Goal: Task Accomplishment & Management: Use online tool/utility

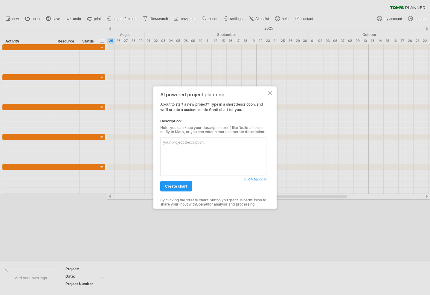
click at [271, 93] on div at bounding box center [269, 93] width 5 height 5
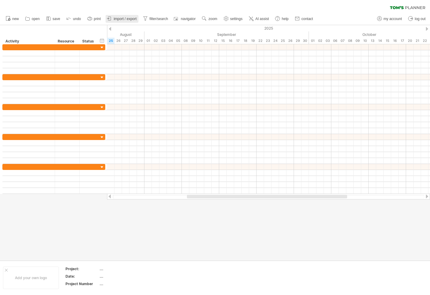
click at [117, 19] on span "import / export" at bounding box center [125, 19] width 23 height 4
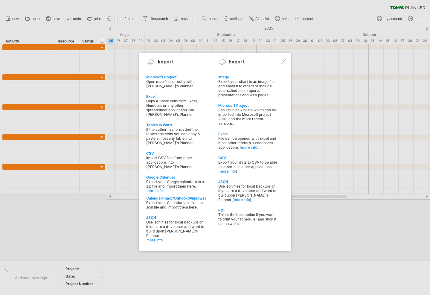
click at [153, 98] on div "Excel" at bounding box center [175, 96] width 59 height 4
type textarea "**********"
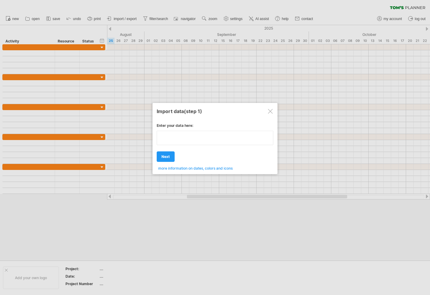
click at [192, 148] on div "Enter your data here: Your data: Weekend days ' mon tue Hide weekend days" at bounding box center [215, 145] width 117 height 52
type textarea "**********"
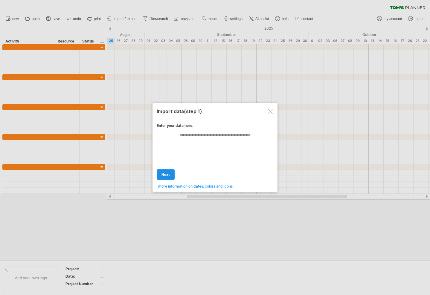
click at [164, 155] on div "Enter your data here: Your data: Weekend days ' mon tue Hide weekend days" at bounding box center [215, 154] width 117 height 70
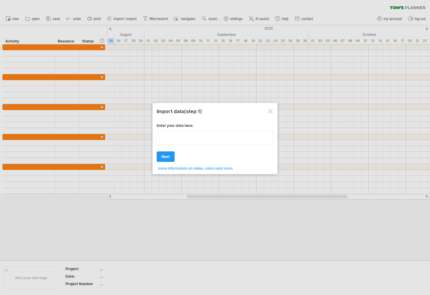
drag, startPoint x: 226, startPoint y: 136, endPoint x: 219, endPoint y: 137, distance: 6.3
click at [224, 137] on textarea at bounding box center [215, 138] width 117 height 14
click at [191, 139] on textarea at bounding box center [215, 138] width 117 height 14
click at [270, 111] on div at bounding box center [270, 111] width 5 height 5
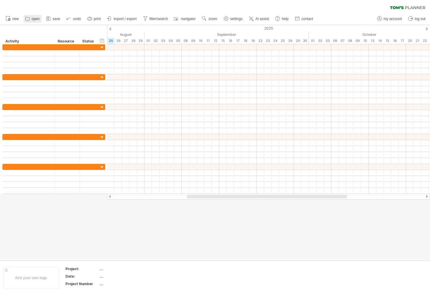
click at [27, 19] on icon at bounding box center [28, 19] width 6 height 6
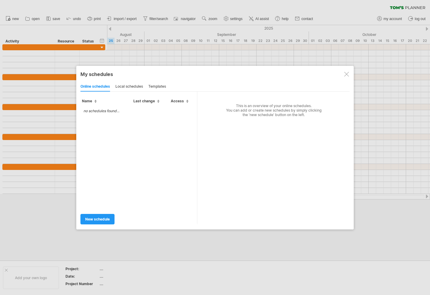
drag, startPoint x: 347, startPoint y: 73, endPoint x: 239, endPoint y: 56, distance: 108.9
click at [346, 73] on div at bounding box center [346, 74] width 5 height 5
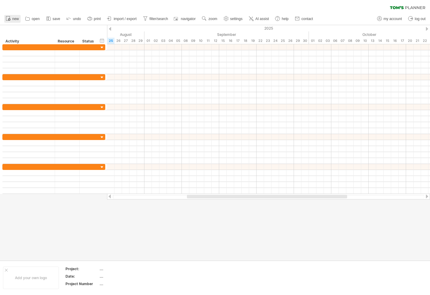
click at [8, 18] on icon at bounding box center [8, 18] width 6 height 6
click at [121, 18] on span "import / export" at bounding box center [125, 19] width 23 height 4
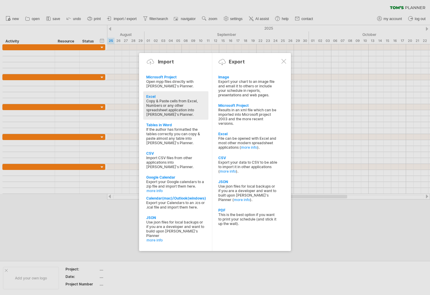
click at [150, 97] on div "Excel" at bounding box center [175, 96] width 59 height 4
type textarea "**********"
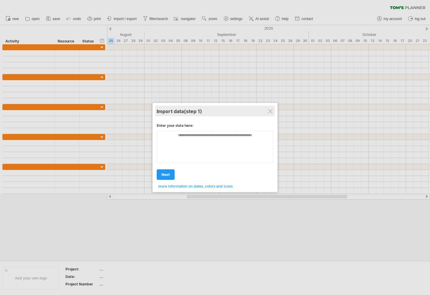
click at [167, 111] on div "Import data (step 1)" at bounding box center [215, 110] width 117 height 11
click at [170, 136] on textarea at bounding box center [215, 147] width 117 height 32
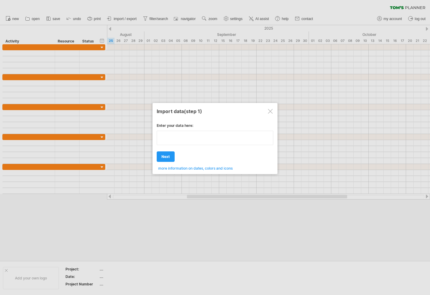
click at [170, 136] on textarea at bounding box center [215, 138] width 117 height 14
click at [270, 111] on div at bounding box center [270, 111] width 5 height 5
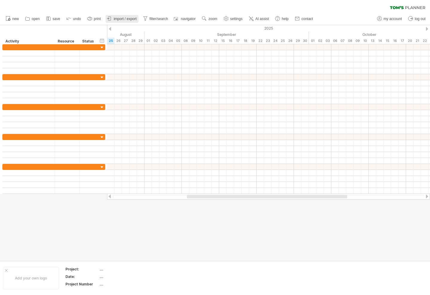
click at [114, 18] on span "import / export" at bounding box center [125, 19] width 23 height 4
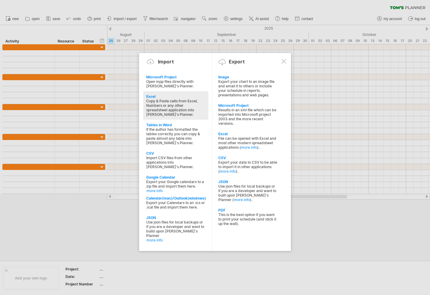
click at [172, 108] on div "Copy & Paste cells from Excel, Numbers or any other spreadsheet application int…" at bounding box center [175, 108] width 59 height 18
type textarea "**********"
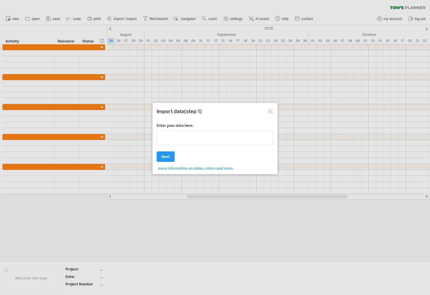
paste textarea "**********"
type textarea "**********"
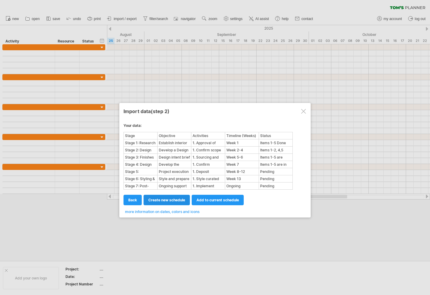
click at [175, 199] on span "create new schedule" at bounding box center [166, 200] width 37 height 4
select select "***"
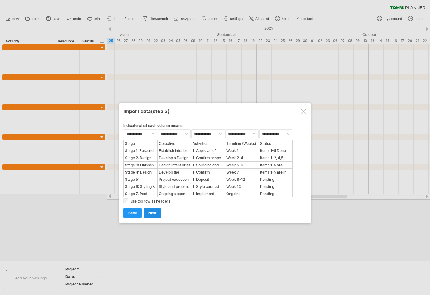
click at [152, 213] on span "next" at bounding box center [152, 212] width 8 height 4
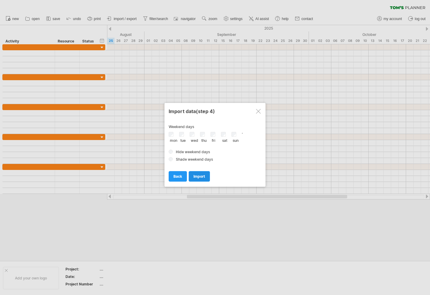
click at [200, 176] on span "import" at bounding box center [199, 176] width 12 height 4
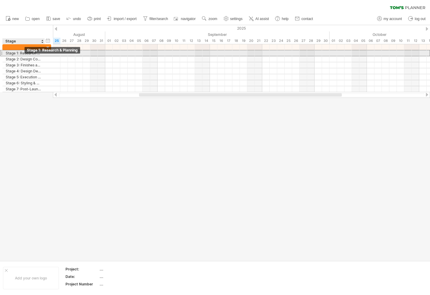
click at [23, 53] on div "Stage 1: Research & Planning" at bounding box center [24, 53] width 36 height 6
click at [23, 53] on input "**********" at bounding box center [24, 53] width 36 height 6
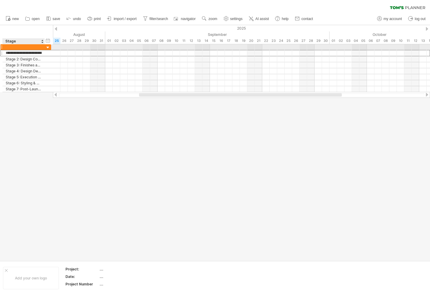
click at [48, 48] on div at bounding box center [48, 48] width 6 height 6
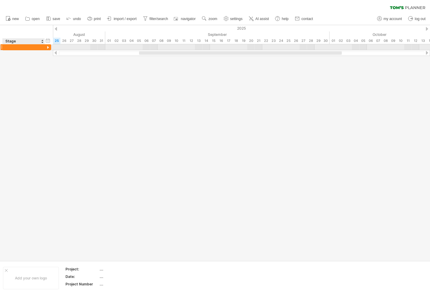
click at [48, 48] on div at bounding box center [48, 48] width 6 height 6
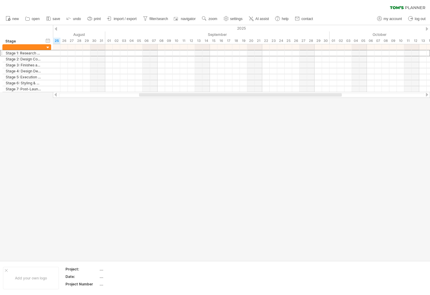
click at [56, 94] on div at bounding box center [55, 95] width 5 height 4
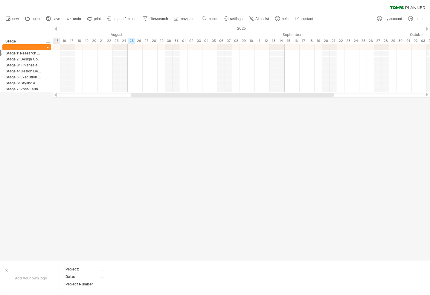
click at [56, 94] on div at bounding box center [55, 95] width 5 height 4
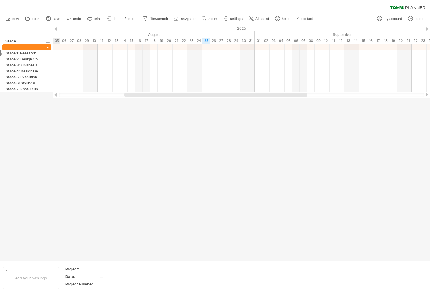
click at [56, 94] on div at bounding box center [55, 95] width 5 height 4
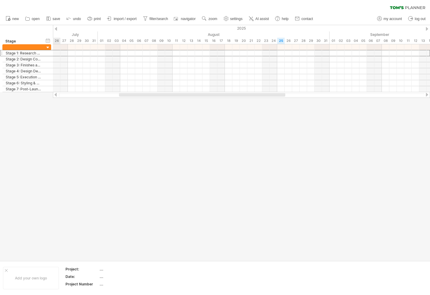
click at [426, 94] on div at bounding box center [426, 95] width 5 height 4
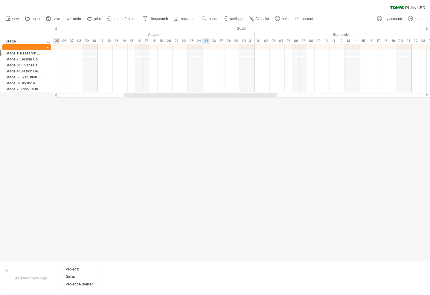
click at [426, 94] on div at bounding box center [426, 95] width 5 height 4
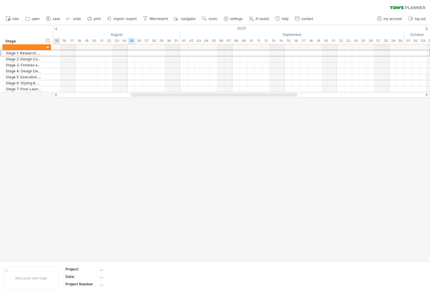
click at [426, 94] on div at bounding box center [426, 95] width 5 height 4
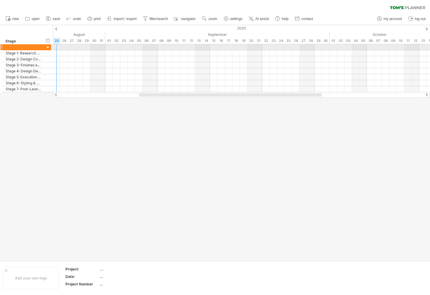
click at [56, 47] on div at bounding box center [241, 47] width 377 height 6
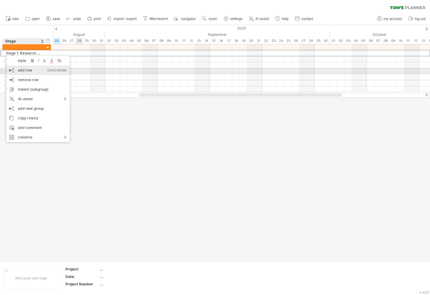
click at [13, 71] on div "add row Ctrl+Enter Cmd+Enter" at bounding box center [37, 70] width 63 height 10
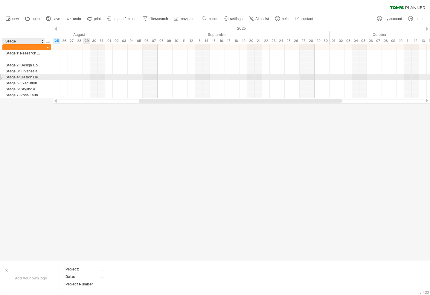
drag, startPoint x: 83, startPoint y: 76, endPoint x: 80, endPoint y: 74, distance: 4.0
click at [83, 76] on div at bounding box center [241, 77] width 377 height 6
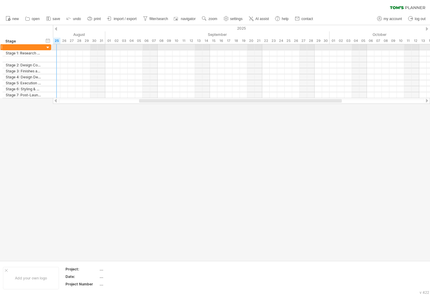
click at [48, 48] on div at bounding box center [48, 48] width 6 height 6
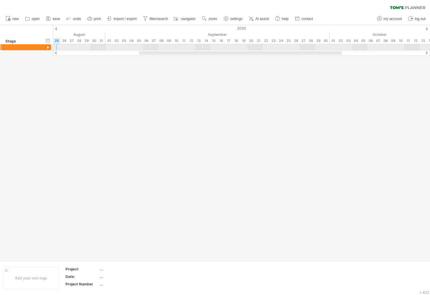
click at [48, 48] on div at bounding box center [48, 48] width 6 height 6
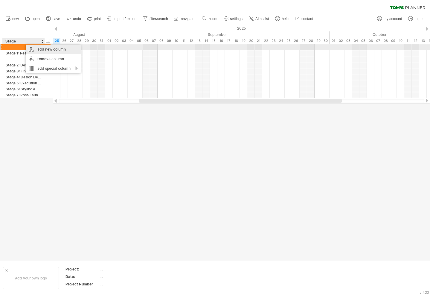
click at [43, 48] on div "add new column" at bounding box center [53, 50] width 55 height 10
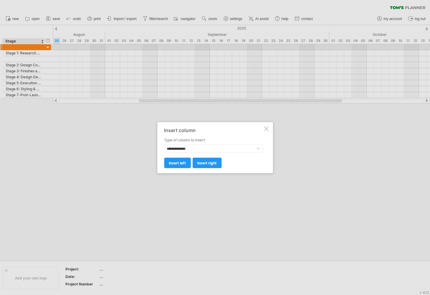
click at [102, 271] on div at bounding box center [215, 147] width 430 height 295
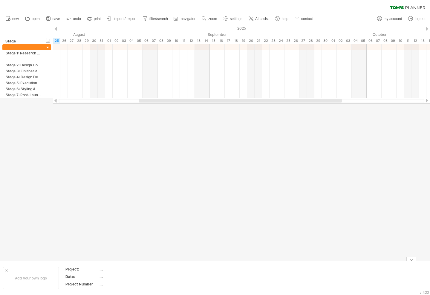
click at [101, 270] on div "...." at bounding box center [124, 269] width 50 height 5
type input "*******"
click at [115, 270] on div "PARAGON" at bounding box center [124, 269] width 50 height 5
type input "*"
type input "**********"
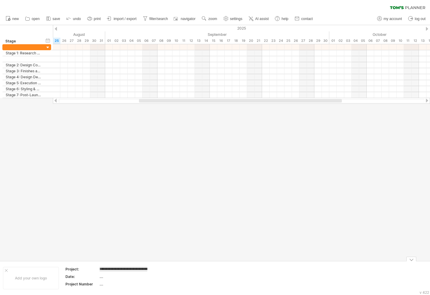
click at [169, 277] on td at bounding box center [177, 278] width 47 height 23
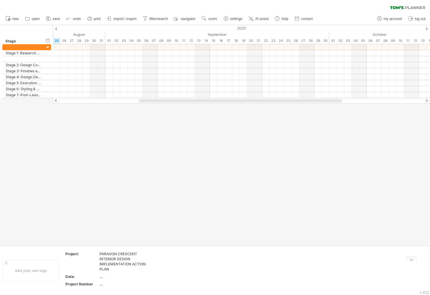
click at [101, 276] on div "...." at bounding box center [124, 276] width 50 height 5
click at [101, 282] on div "...." at bounding box center [124, 283] width 50 height 5
type input "***"
click at [102, 274] on div "...." at bounding box center [124, 276] width 50 height 5
type input "**********"
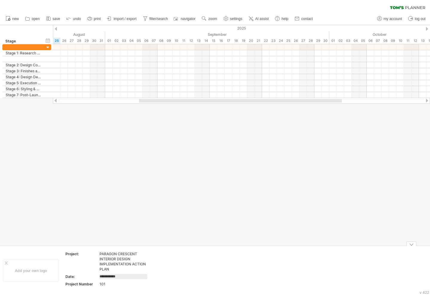
click at [152, 284] on td "**********" at bounding box center [108, 270] width 92 height 38
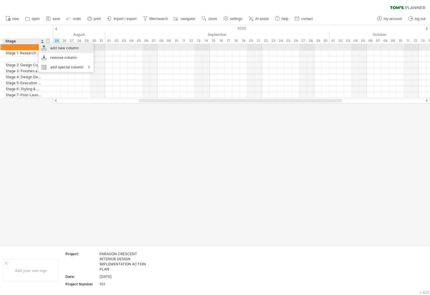
click at [49, 47] on div "add new column" at bounding box center [66, 48] width 55 height 10
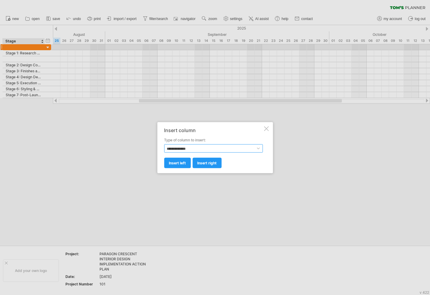
select select "****"
click at [208, 164] on span "insert right" at bounding box center [206, 162] width 19 height 4
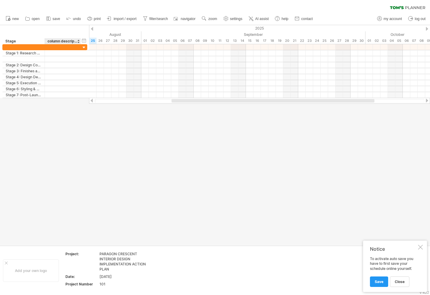
click at [67, 41] on div "column description" at bounding box center [63, 41] width 30 height 6
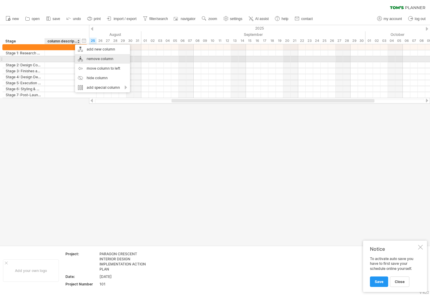
click at [89, 59] on div "remove column" at bounding box center [102, 59] width 55 height 10
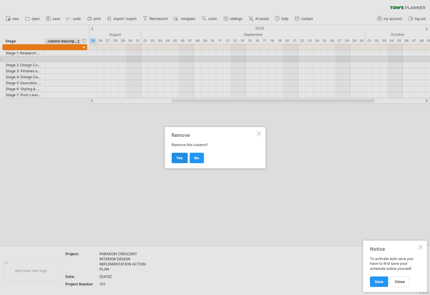
click at [176, 158] on link "yes" at bounding box center [180, 158] width 16 height 10
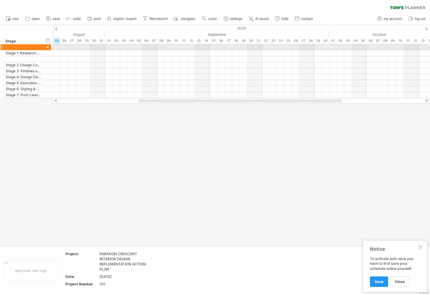
click at [46, 48] on div at bounding box center [48, 48] width 6 height 6
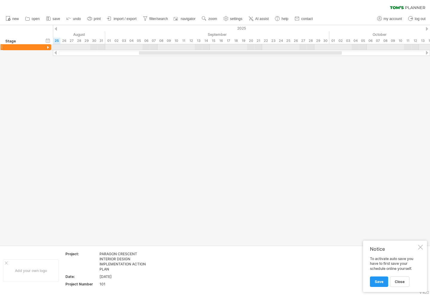
click at [46, 48] on div at bounding box center [48, 48] width 6 height 6
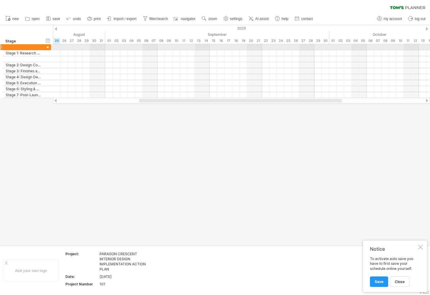
click at [50, 49] on div at bounding box center [48, 48] width 6 height 6
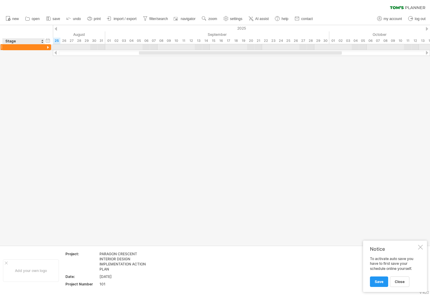
click at [49, 48] on div at bounding box center [48, 48] width 6 height 6
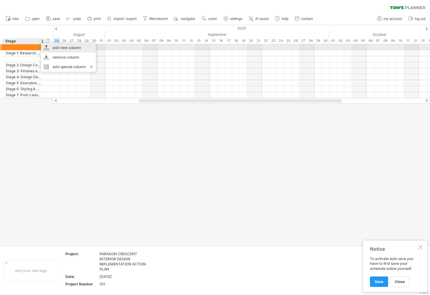
click at [50, 48] on div "add new column" at bounding box center [68, 48] width 55 height 10
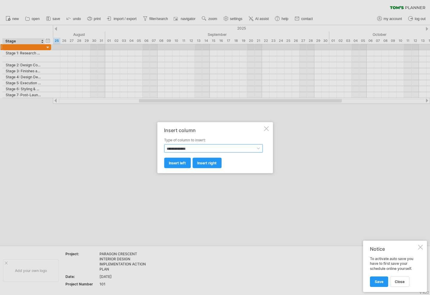
select select "*********"
click at [206, 164] on span "insert right" at bounding box center [206, 162] width 19 height 4
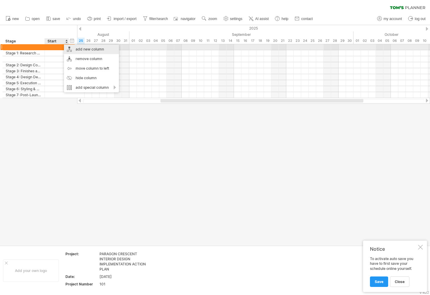
click at [74, 50] on div "add new column" at bounding box center [91, 50] width 55 height 10
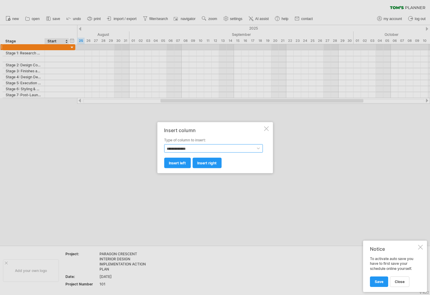
select select "********"
click at [206, 162] on span "insert right" at bounding box center [206, 162] width 19 height 4
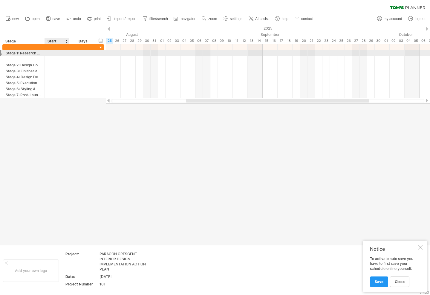
click at [53, 53] on div at bounding box center [57, 53] width 24 height 6
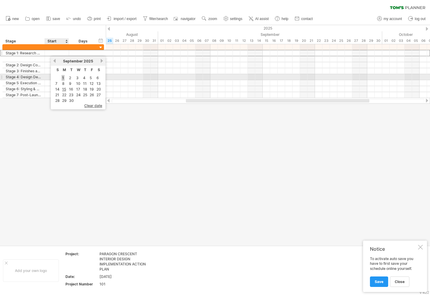
click at [63, 78] on link "1" at bounding box center [63, 78] width 3 height 6
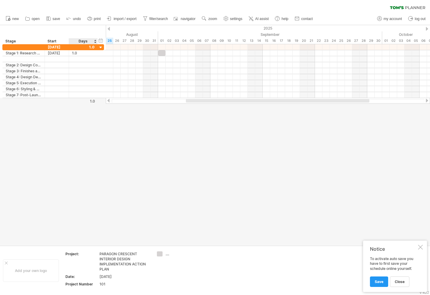
click at [100, 41] on div "hide start/end/duration show start/end/duration" at bounding box center [101, 40] width 6 height 6
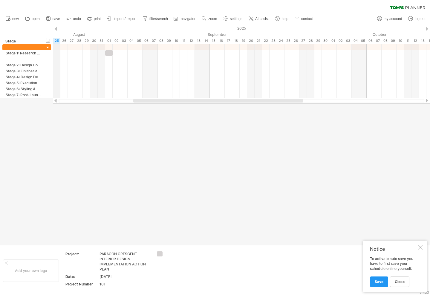
click at [57, 29] on div "2025" at bounding box center [273, 28] width 1307 height 6
click at [56, 29] on div at bounding box center [56, 29] width 2 height 4
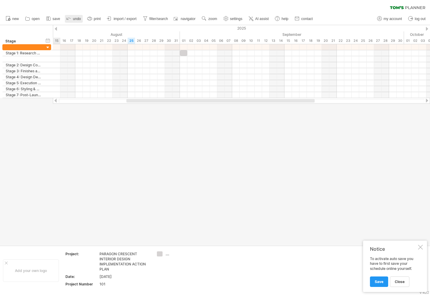
click at [69, 18] on icon at bounding box center [69, 18] width 6 height 6
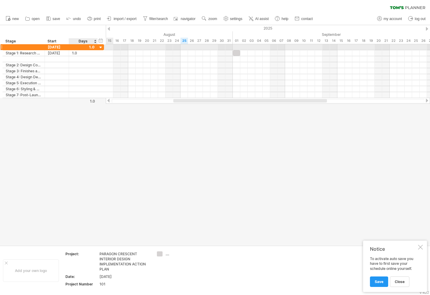
click at [100, 48] on div at bounding box center [101, 48] width 6 height 6
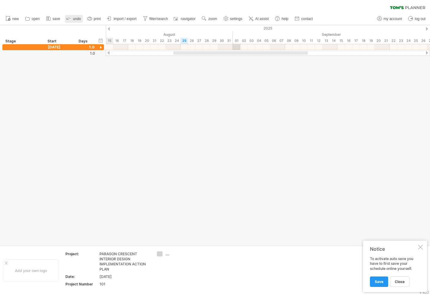
click at [67, 18] on icon at bounding box center [69, 18] width 6 height 6
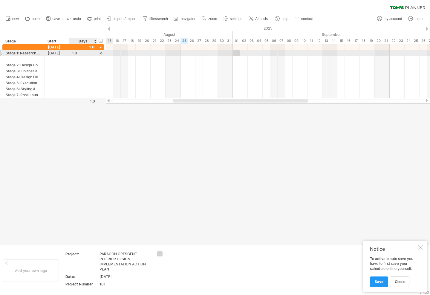
click at [101, 53] on div at bounding box center [101, 53] width 6 height 6
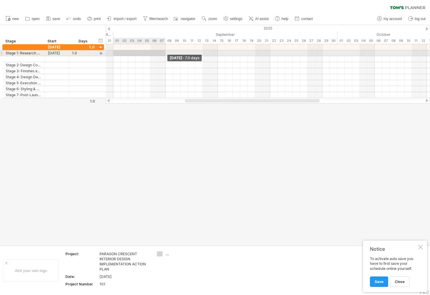
drag, startPoint x: 120, startPoint y: 53, endPoint x: 163, endPoint y: 53, distance: 43.9
click at [163, 53] on div at bounding box center [139, 53] width 52 height 6
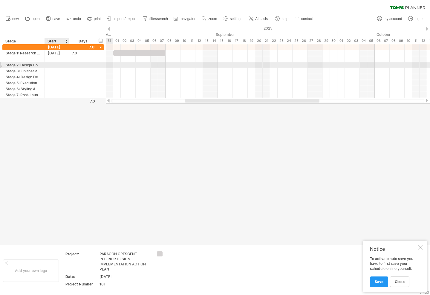
click at [50, 64] on div at bounding box center [57, 65] width 24 height 6
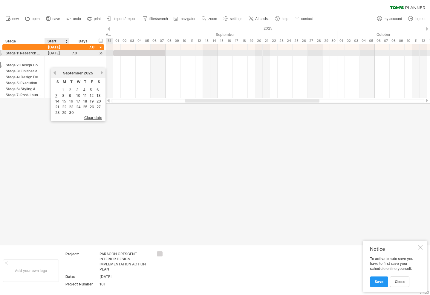
click at [51, 52] on div "[DATE]" at bounding box center [57, 53] width 24 height 6
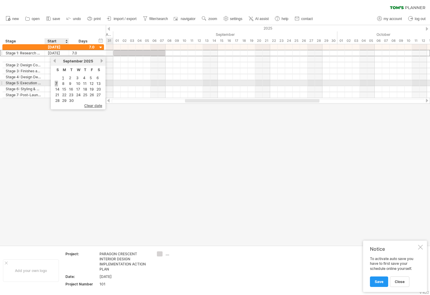
click at [58, 84] on link "7" at bounding box center [56, 84] width 3 height 6
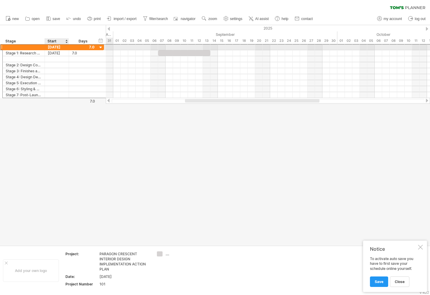
click at [51, 46] on div "[DATE]" at bounding box center [57, 47] width 24 height 6
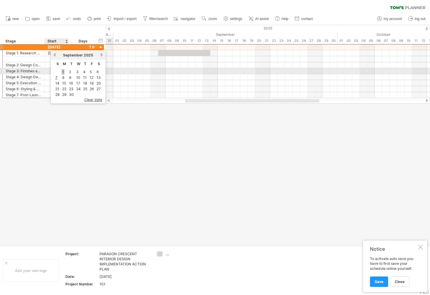
click at [63, 71] on link "1" at bounding box center [63, 72] width 3 height 6
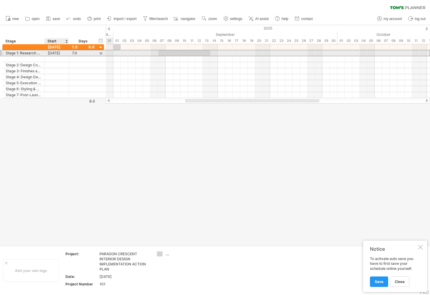
click at [54, 51] on div "[DATE]" at bounding box center [57, 53] width 24 height 6
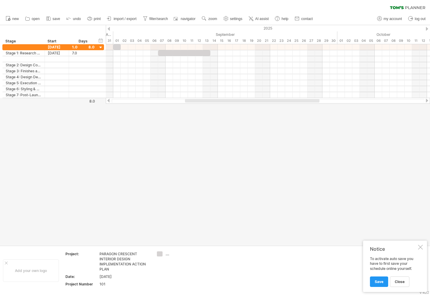
click at [160, 138] on div at bounding box center [215, 135] width 430 height 220
click at [117, 48] on div at bounding box center [116, 47] width 7 height 6
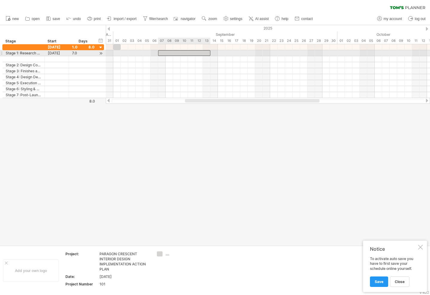
click at [162, 53] on div at bounding box center [184, 53] width 52 height 6
drag, startPoint x: 161, startPoint y: 53, endPoint x: 117, endPoint y: 53, distance: 43.6
click at [117, 53] on div at bounding box center [139, 53] width 52 height 6
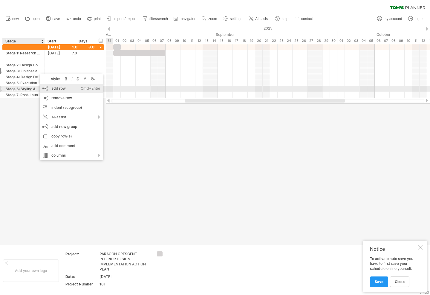
click at [57, 90] on div "add row Ctrl+Enter Cmd+Enter" at bounding box center [71, 89] width 63 height 10
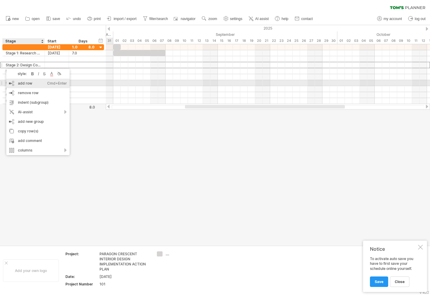
click at [25, 83] on div "add row Ctrl+Enter Cmd+Enter" at bounding box center [37, 84] width 63 height 10
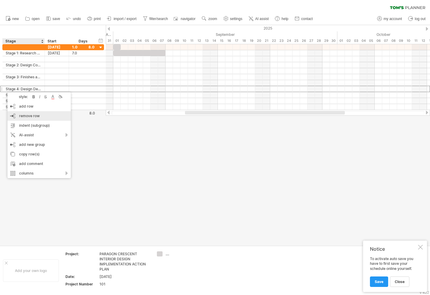
click at [27, 115] on span "remove row" at bounding box center [29, 116] width 21 height 4
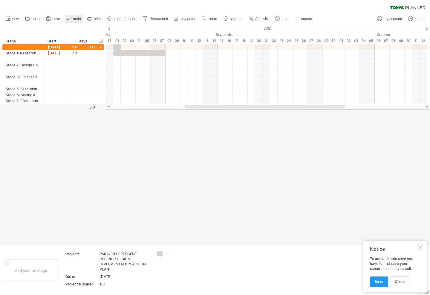
click at [68, 19] on icon at bounding box center [69, 18] width 6 height 6
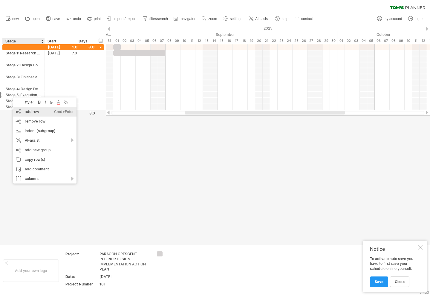
click at [27, 111] on div "add row Ctrl+Enter Cmd+Enter" at bounding box center [44, 112] width 63 height 10
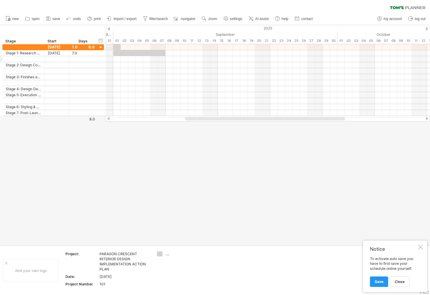
drag, startPoint x: 68, startPoint y: 18, endPoint x: 57, endPoint y: 61, distance: 44.6
click at [68, 18] on icon at bounding box center [69, 18] width 6 height 6
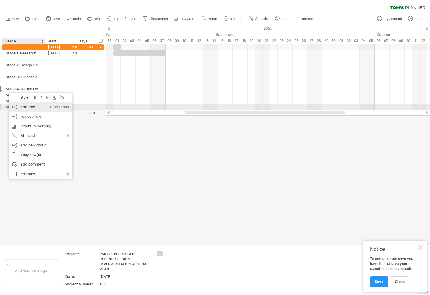
click at [23, 107] on div "add row Ctrl+Enter Cmd+Enter" at bounding box center [40, 107] width 63 height 10
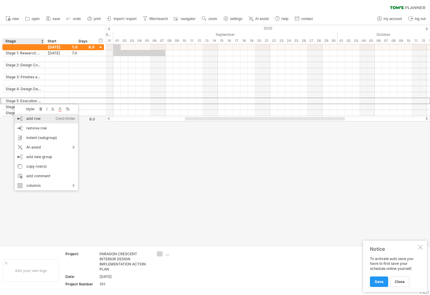
click at [30, 119] on div "add row Ctrl+Enter Cmd+Enter" at bounding box center [46, 119] width 63 height 10
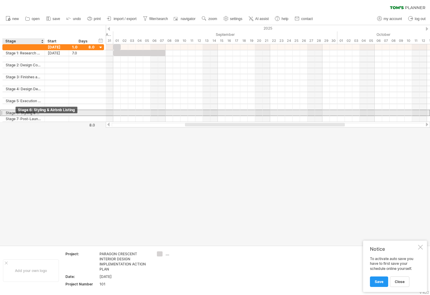
click at [15, 113] on div "Stage 6: Styling & Airbnb Listing" at bounding box center [24, 113] width 36 height 6
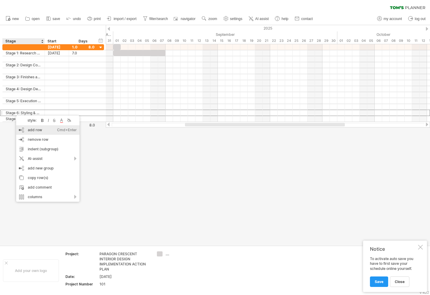
click at [31, 129] on div "add row Ctrl+Enter Cmd+Enter" at bounding box center [47, 130] width 63 height 10
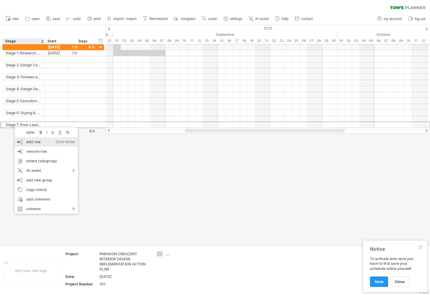
click at [40, 145] on div "add row Ctrl+Enter Cmd+Enter" at bounding box center [46, 142] width 63 height 10
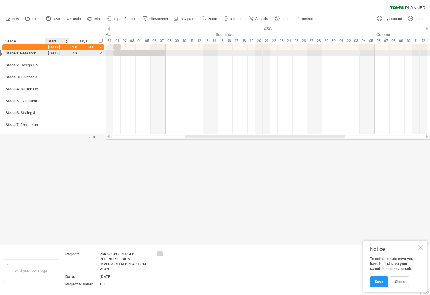
click at [56, 53] on div "[DATE]" at bounding box center [57, 53] width 24 height 6
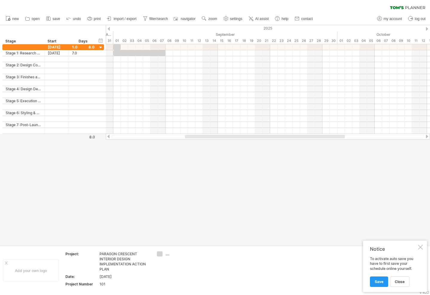
click at [119, 154] on div at bounding box center [215, 135] width 430 height 220
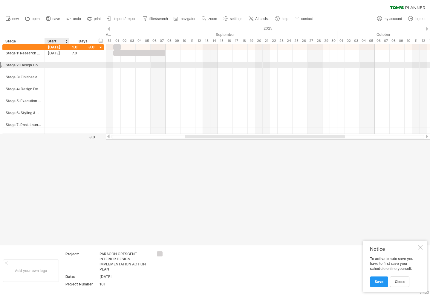
click at [52, 64] on div at bounding box center [57, 65] width 24 height 6
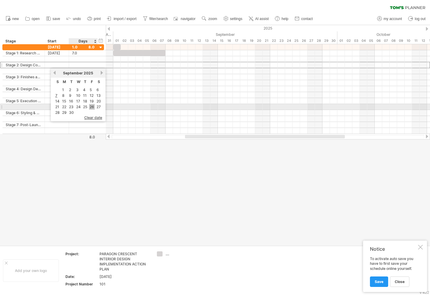
drag, startPoint x: 63, startPoint y: 96, endPoint x: 93, endPoint y: 107, distance: 31.5
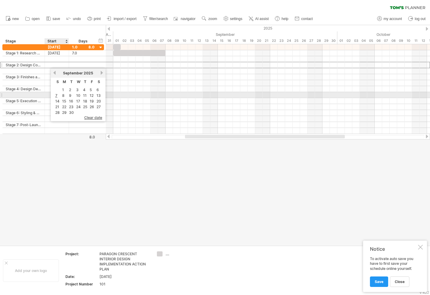
click at [63, 96] on link "8" at bounding box center [64, 96] width 4 height 6
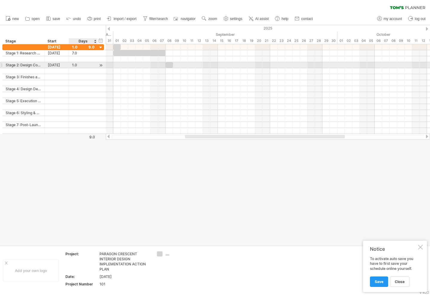
click at [100, 65] on div at bounding box center [101, 65] width 6 height 6
click at [101, 65] on div at bounding box center [101, 65] width 6 height 6
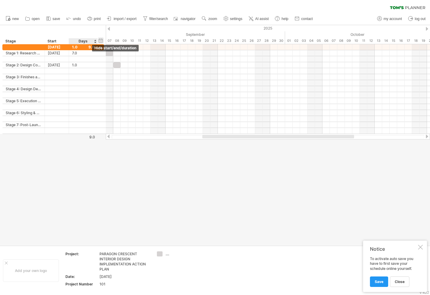
click at [100, 40] on div "hide start/end/duration show start/end/duration" at bounding box center [101, 40] width 6 height 6
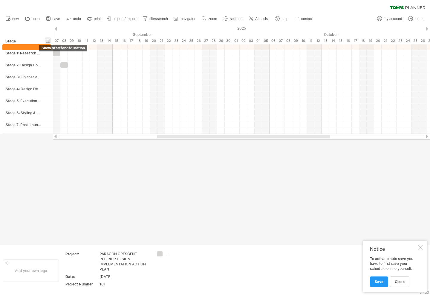
click at [48, 41] on div "hide start/end/duration show start/end/duration" at bounding box center [48, 40] width 6 height 6
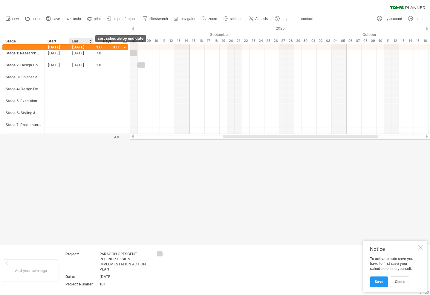
click at [91, 43] on div at bounding box center [90, 41] width 2 height 6
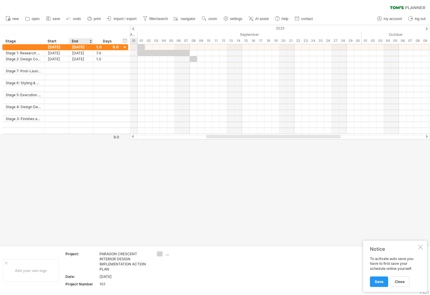
click at [91, 43] on div at bounding box center [90, 41] width 2 height 6
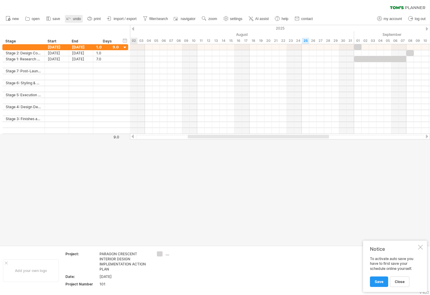
click at [69, 17] on icon at bounding box center [69, 18] width 6 height 6
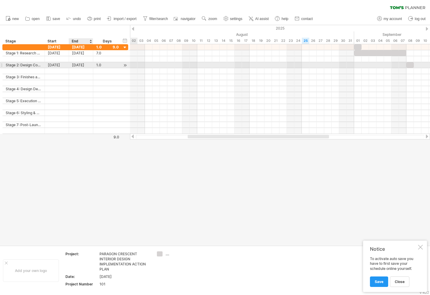
click at [74, 65] on div "[DATE]" at bounding box center [81, 65] width 24 height 6
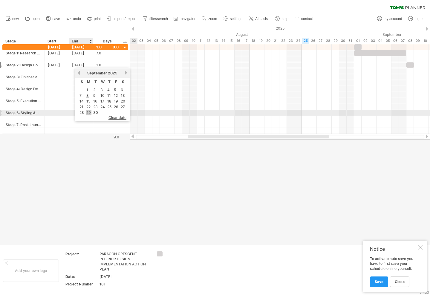
click at [88, 110] on link "29" at bounding box center [89, 113] width 6 height 6
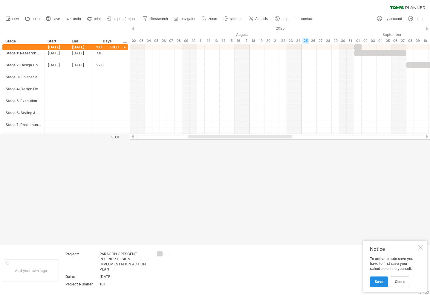
click at [382, 283] on span "Save" at bounding box center [379, 281] width 9 height 4
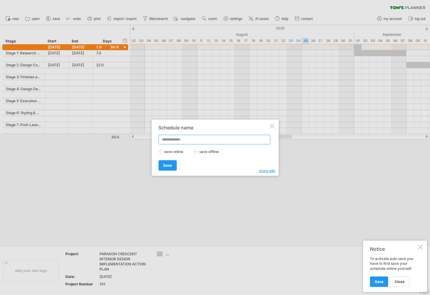
type input "**********"
click at [171, 166] on span "Save" at bounding box center [167, 165] width 9 height 4
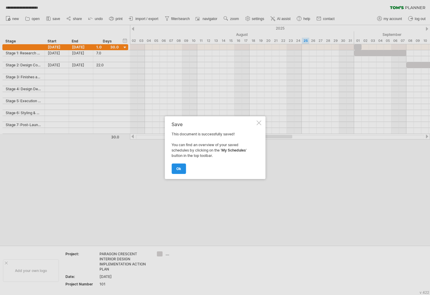
click at [180, 170] on span "ok" at bounding box center [178, 168] width 5 height 4
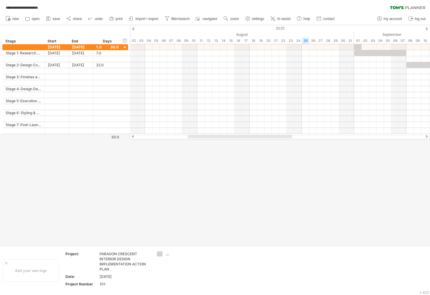
click at [134, 29] on div at bounding box center [133, 29] width 2 height 4
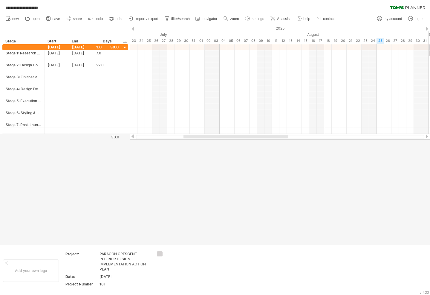
click at [427, 27] on div at bounding box center [427, 29] width 2 height 4
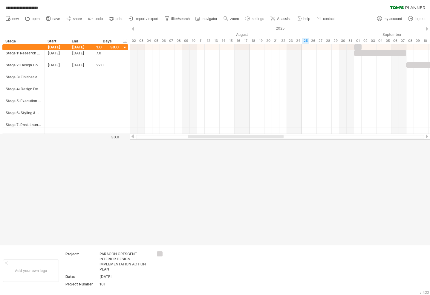
click at [426, 27] on div at bounding box center [427, 29] width 2 height 4
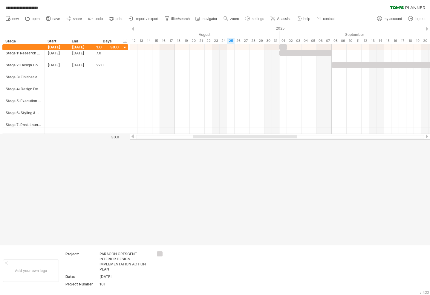
click at [426, 27] on div at bounding box center [427, 29] width 2 height 4
